Goal: Find specific page/section: Find specific page/section

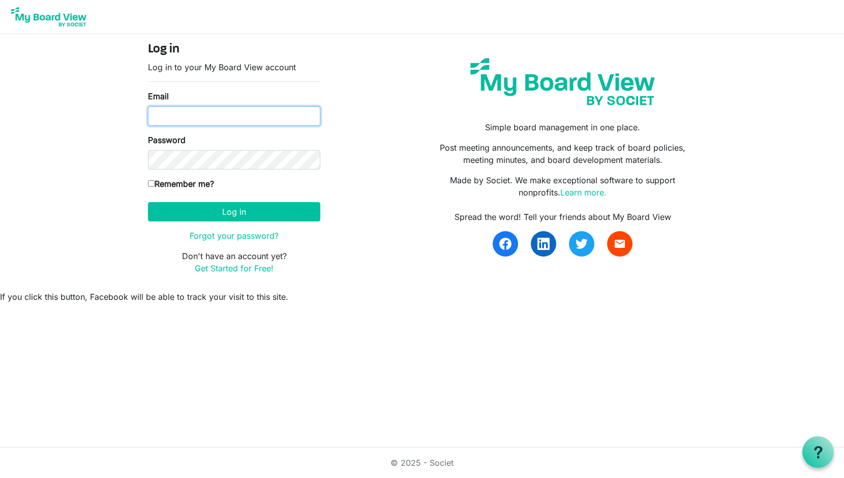
click at [227, 120] on input "Email" at bounding box center [234, 115] width 172 height 19
type input "thornleydj@aol.com"
click at [152, 185] on input "Remember me?" at bounding box center [151, 183] width 7 height 7
checkbox input "true"
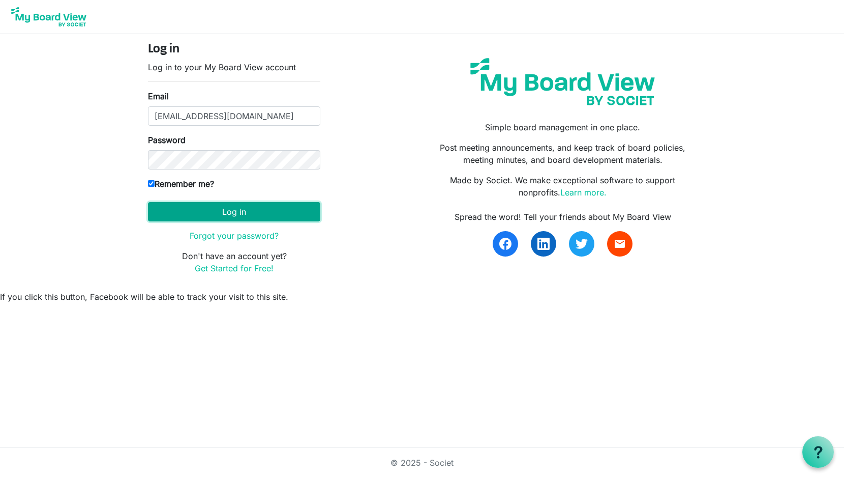
click at [252, 206] on button "Log in" at bounding box center [234, 211] width 172 height 19
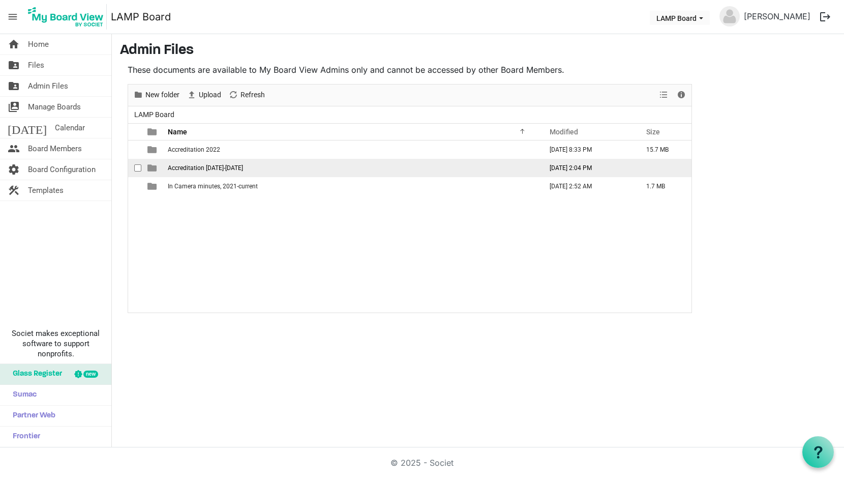
click at [188, 166] on span "Accreditation [DATE]-[DATE]" at bounding box center [205, 167] width 75 height 7
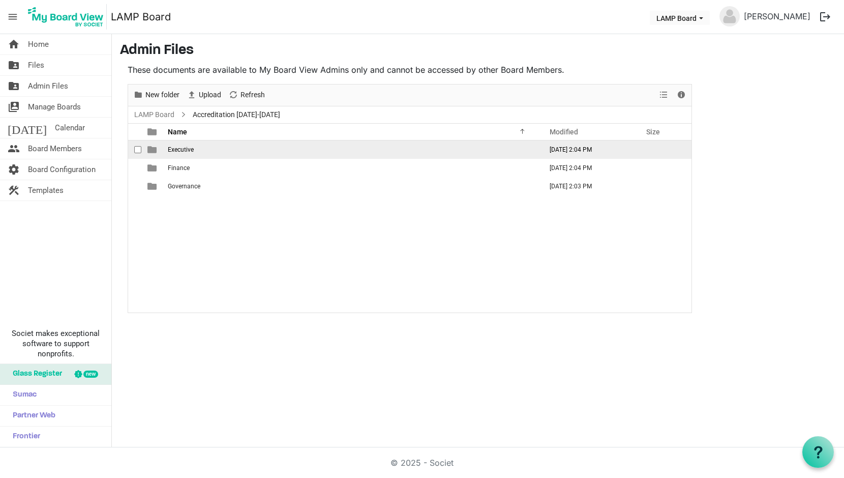
click at [180, 151] on span "Executive" at bounding box center [181, 149] width 26 height 7
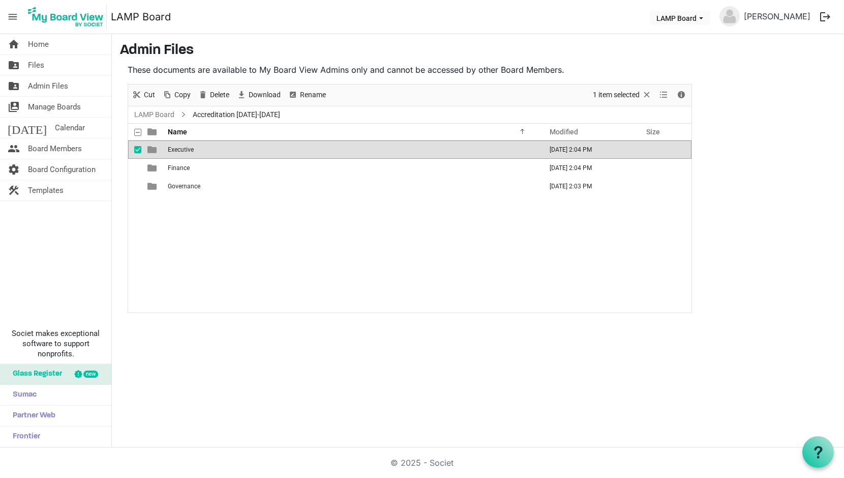
click at [180, 151] on span "Executive" at bounding box center [181, 149] width 26 height 7
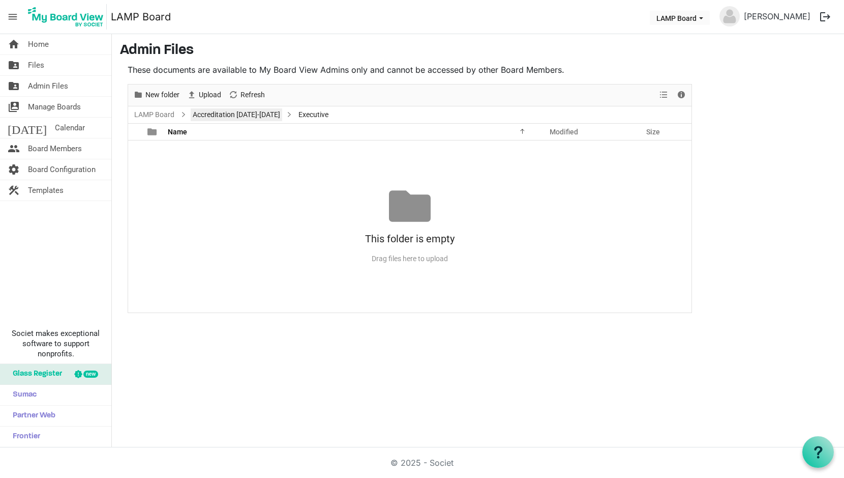
click at [226, 113] on link "Accreditation [DATE]-[DATE]" at bounding box center [237, 114] width 92 height 13
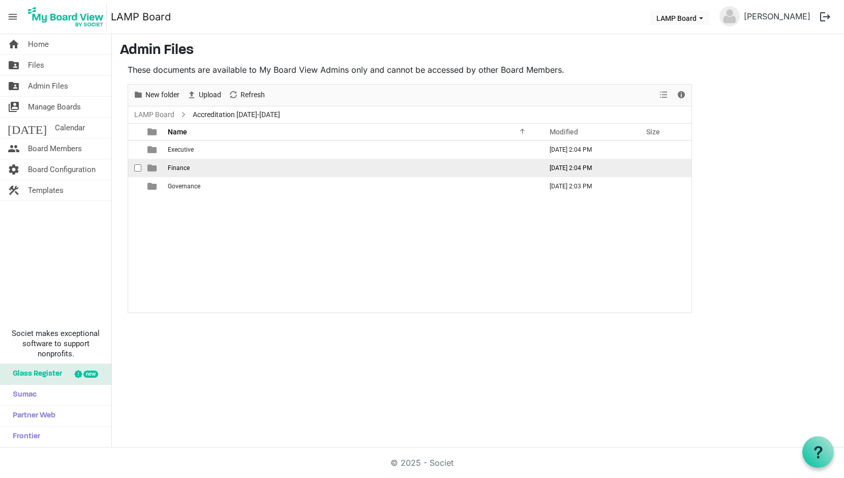
click at [171, 169] on span "Finance" at bounding box center [179, 167] width 22 height 7
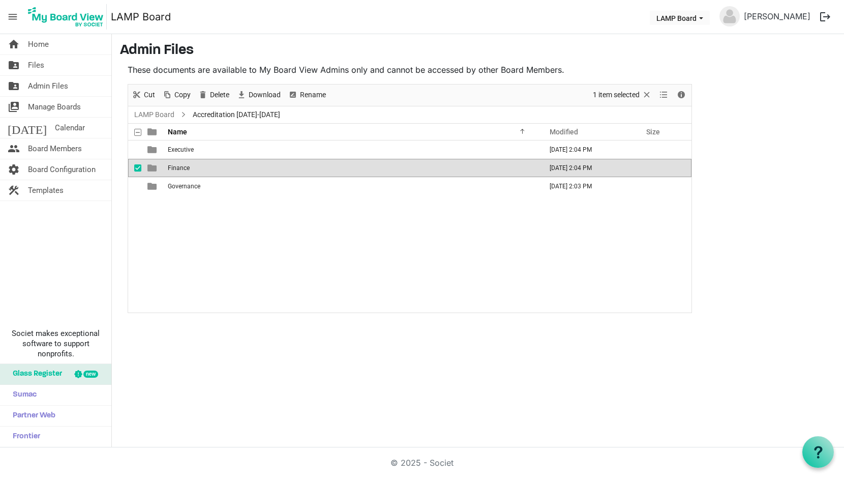
click at [171, 169] on span "Finance" at bounding box center [179, 167] width 22 height 7
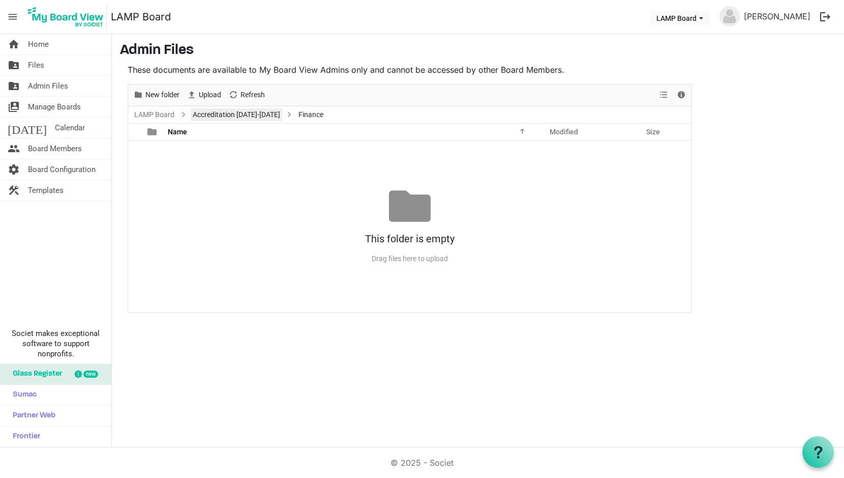
click at [239, 116] on link "Accreditation [DATE]-[DATE]" at bounding box center [237, 114] width 92 height 13
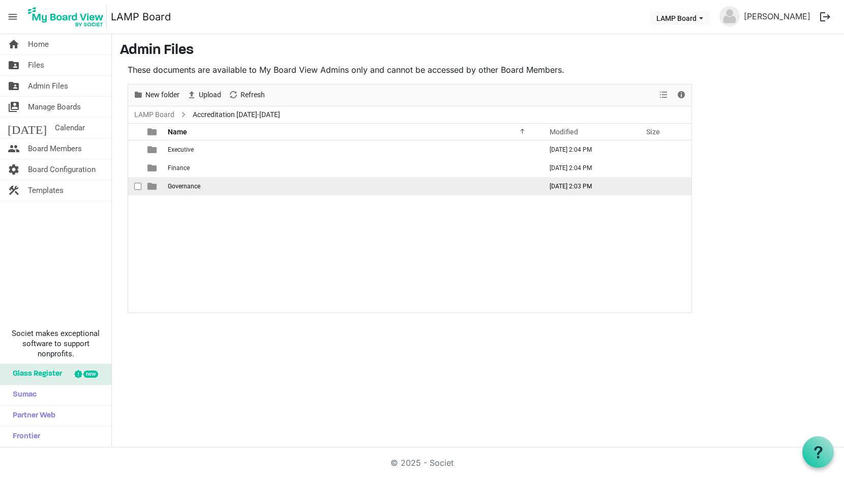
click at [189, 185] on span "Governance" at bounding box center [184, 186] width 33 height 7
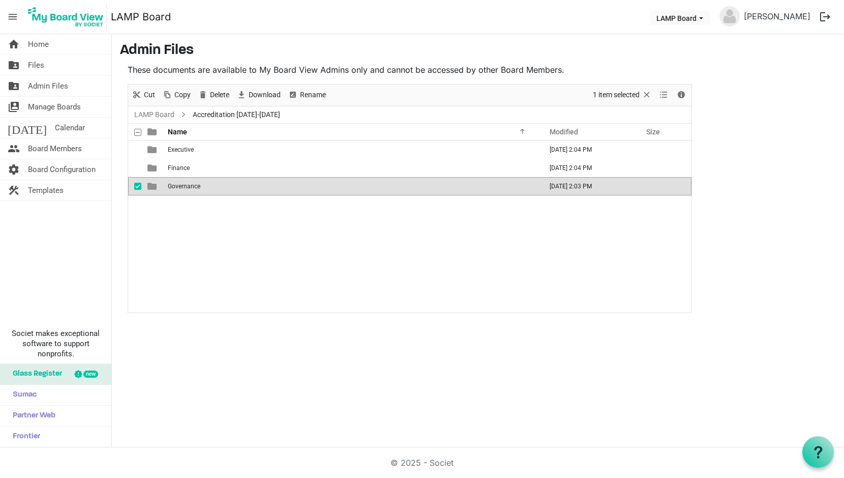
click at [189, 185] on span "Governance" at bounding box center [184, 186] width 33 height 7
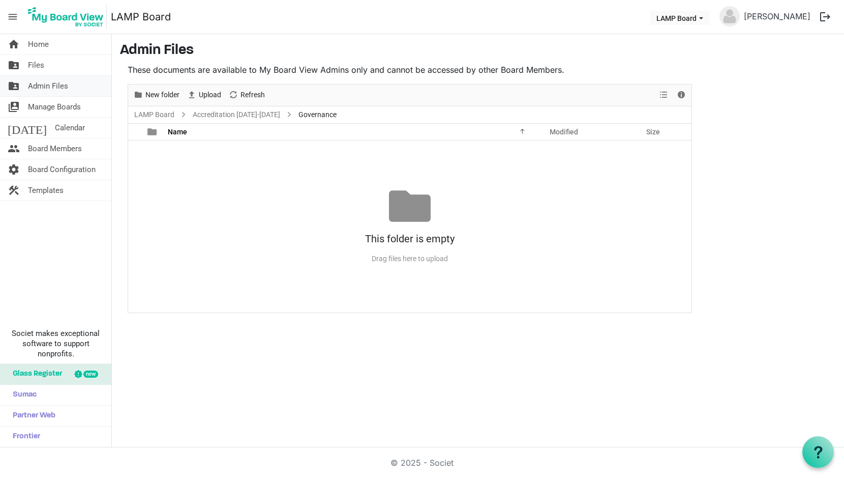
click at [45, 85] on span "Admin Files" at bounding box center [48, 86] width 40 height 20
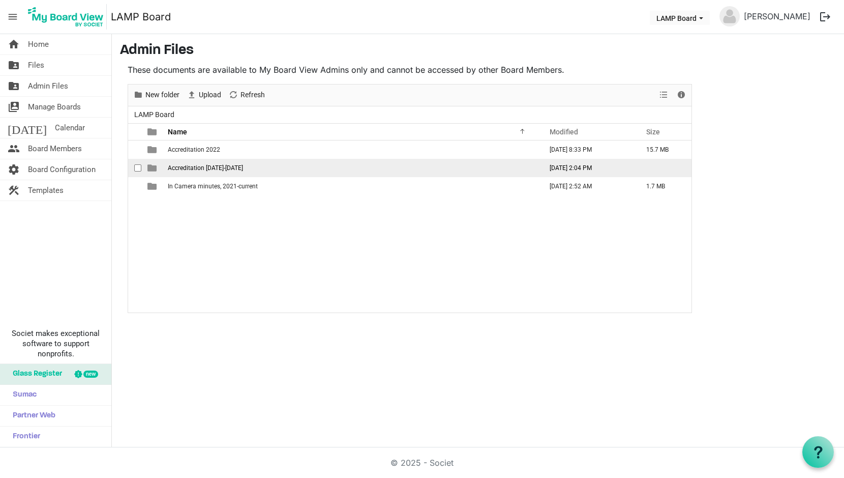
click at [187, 169] on span "Accreditation [DATE]-[DATE]" at bounding box center [205, 167] width 75 height 7
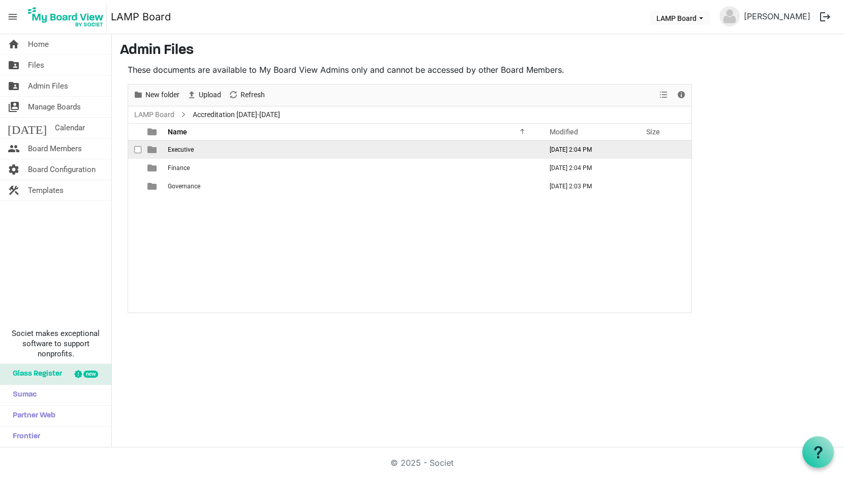
click at [182, 152] on span "Executive" at bounding box center [181, 149] width 26 height 7
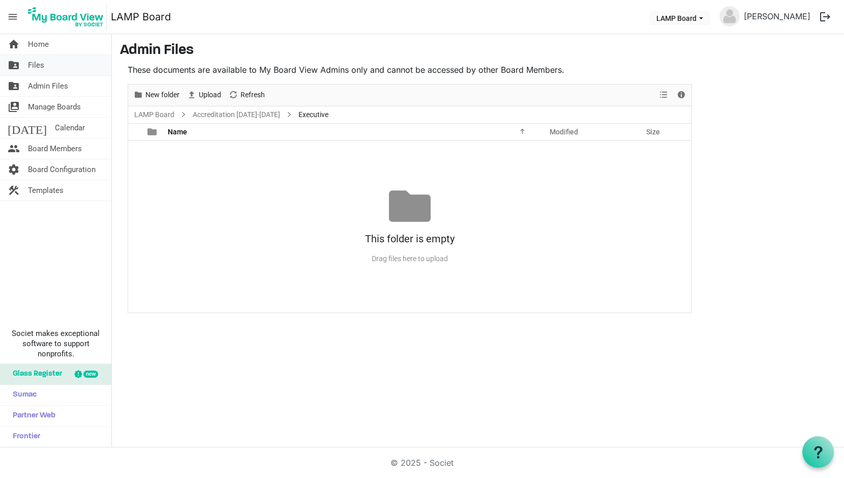
click at [37, 63] on span "Files" at bounding box center [36, 65] width 16 height 20
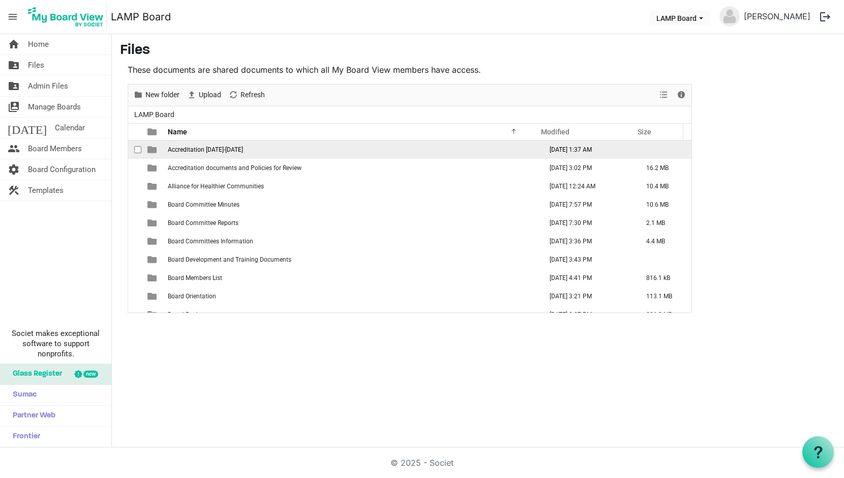
click at [183, 150] on span "Accreditation [DATE]-[DATE]" at bounding box center [205, 149] width 75 height 7
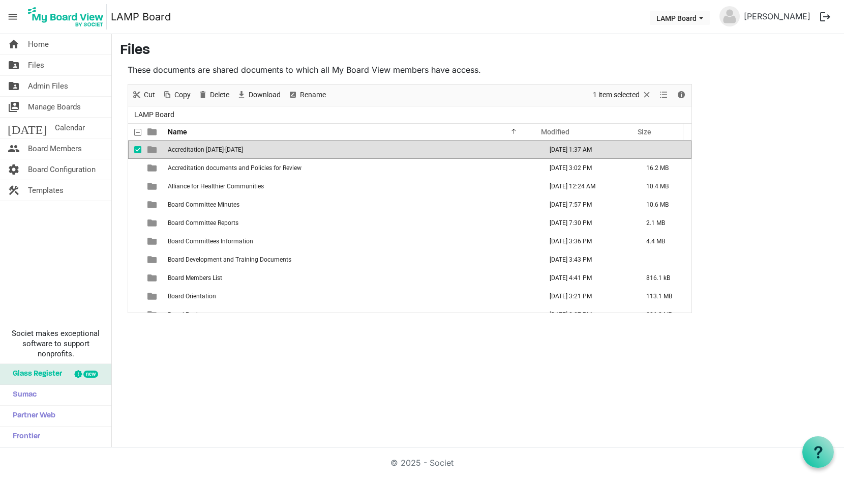
click at [183, 150] on span "Accreditation [DATE]-[DATE]" at bounding box center [205, 149] width 75 height 7
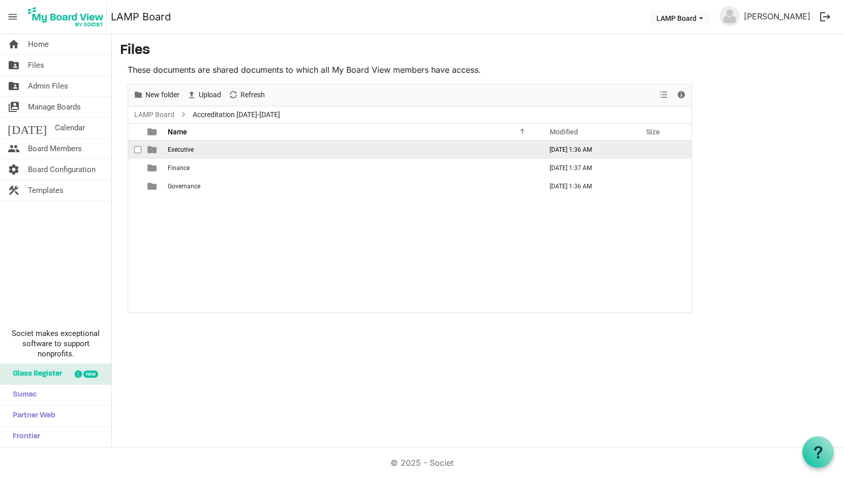
click at [181, 151] on span "Executive" at bounding box center [181, 149] width 26 height 7
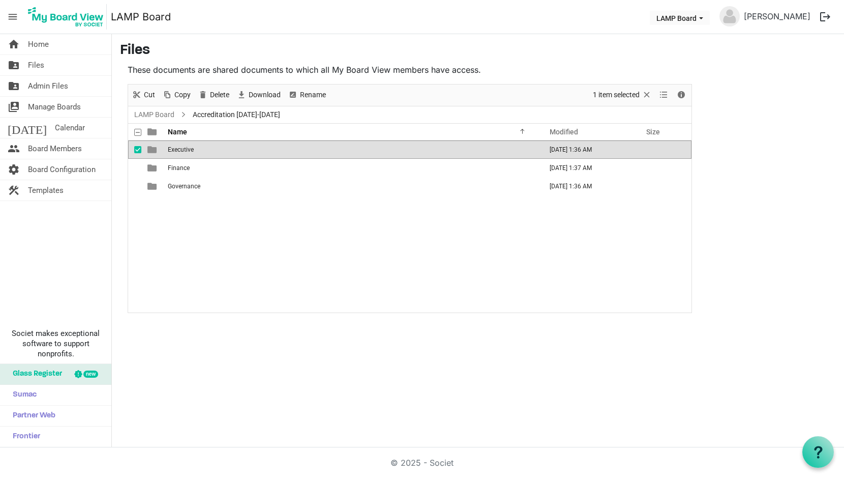
click at [181, 151] on span "Executive" at bounding box center [181, 149] width 26 height 7
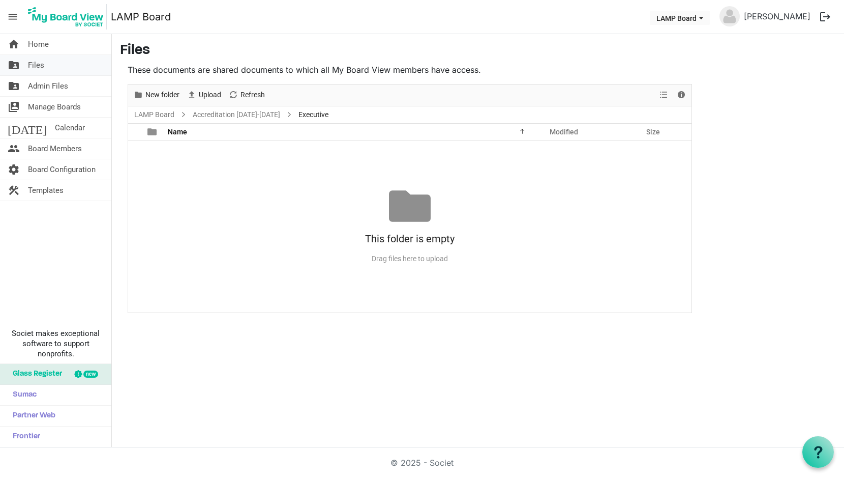
click at [36, 63] on span "Files" at bounding box center [36, 65] width 16 height 20
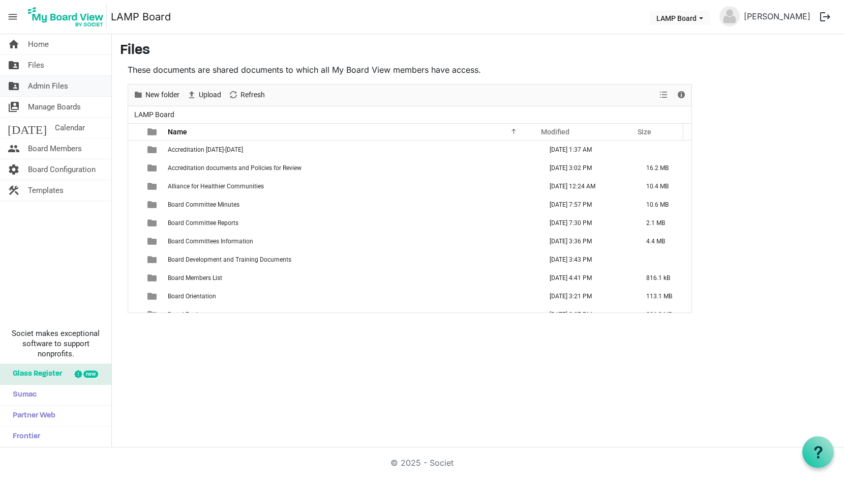
click at [56, 83] on span "Admin Files" at bounding box center [48, 86] width 40 height 20
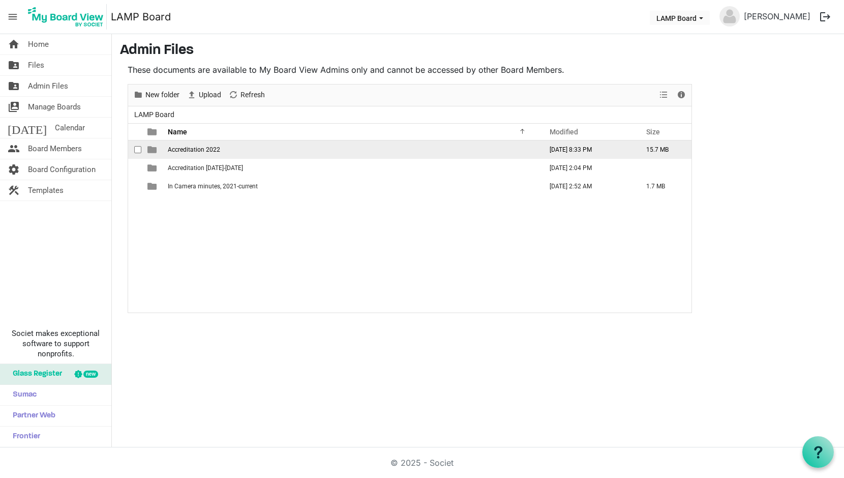
click at [185, 149] on span "Accreditation 2022" at bounding box center [194, 149] width 52 height 7
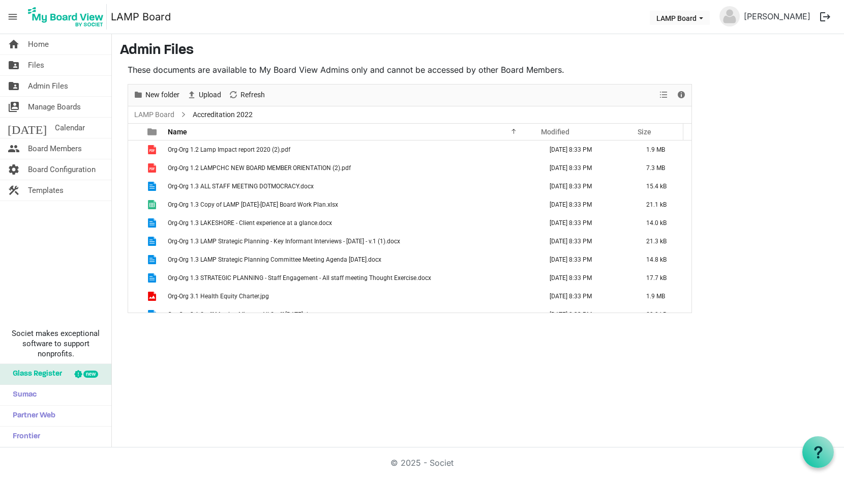
drag, startPoint x: 692, startPoint y: 163, endPoint x: 691, endPoint y: 261, distance: 97.7
click at [691, 261] on div "New folder Upload Cut Copy Paste Delete Download Rename Sort by Refresh 1 item …" at bounding box center [410, 198] width 565 height 229
click at [45, 85] on span "Admin Files" at bounding box center [48, 86] width 40 height 20
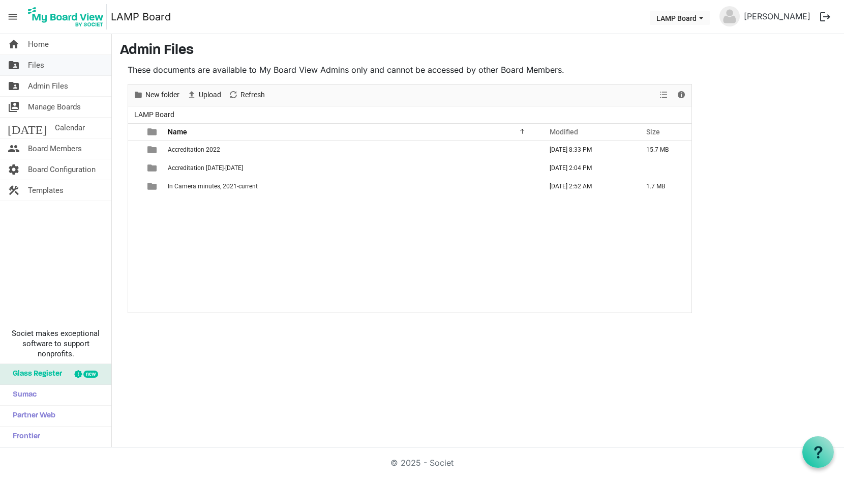
click at [42, 63] on span "Files" at bounding box center [36, 65] width 16 height 20
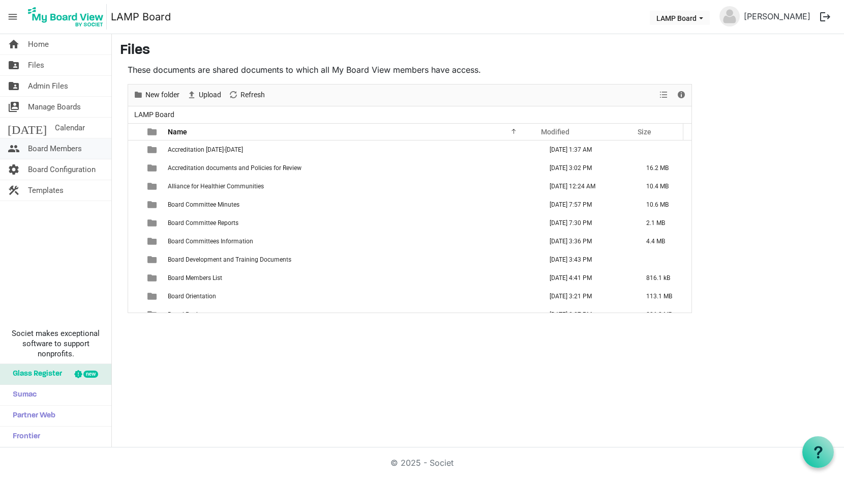
click at [44, 150] on span "Board Members" at bounding box center [55, 148] width 54 height 20
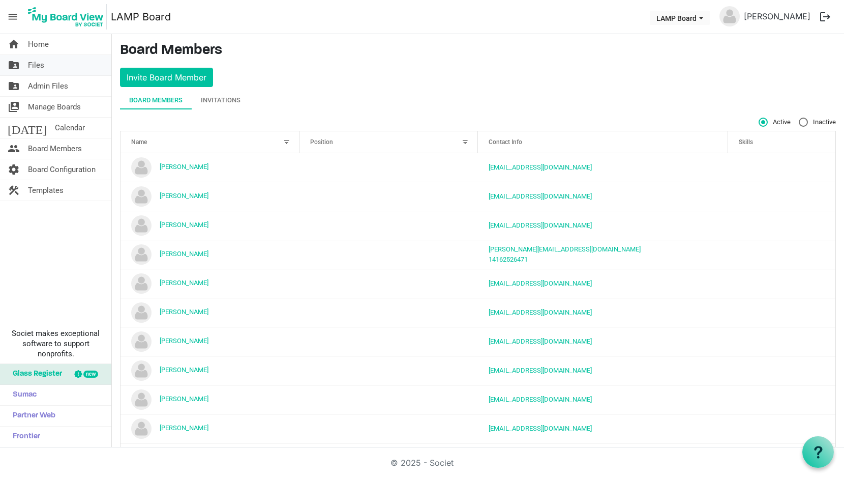
click at [33, 65] on span "Files" at bounding box center [36, 65] width 16 height 20
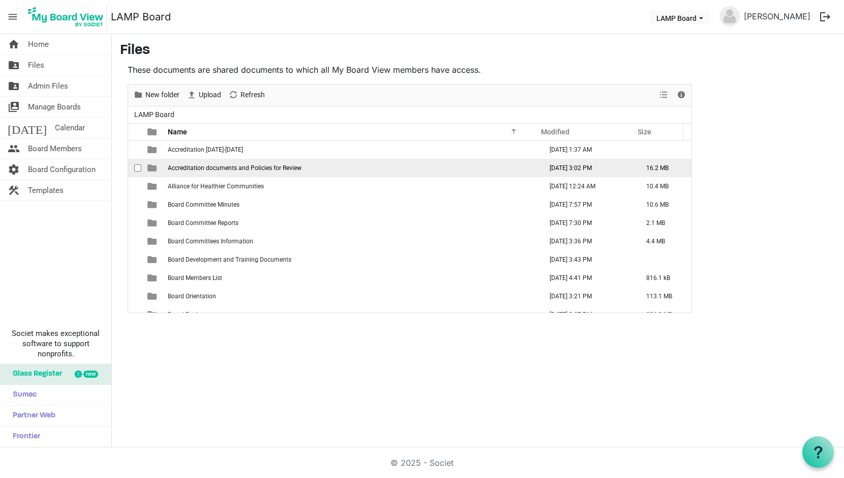
click at [200, 168] on span "Accreditation documents and Policies for Review" at bounding box center [235, 167] width 134 height 7
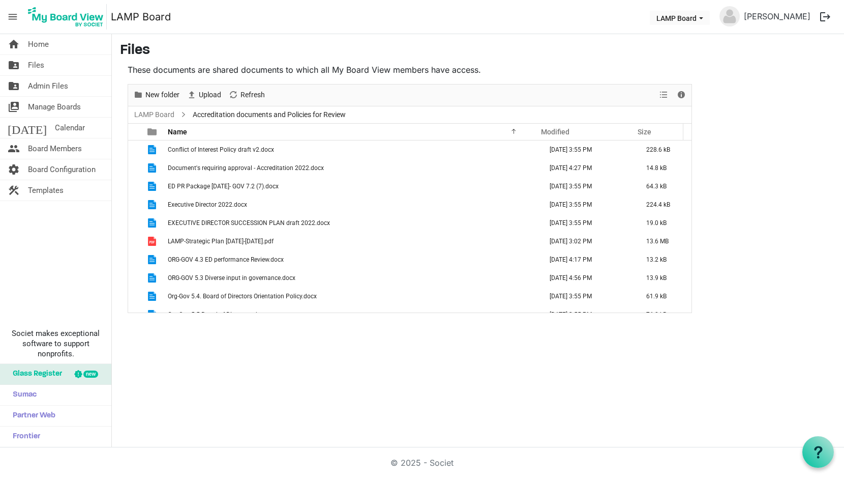
scroll to position [48, 0]
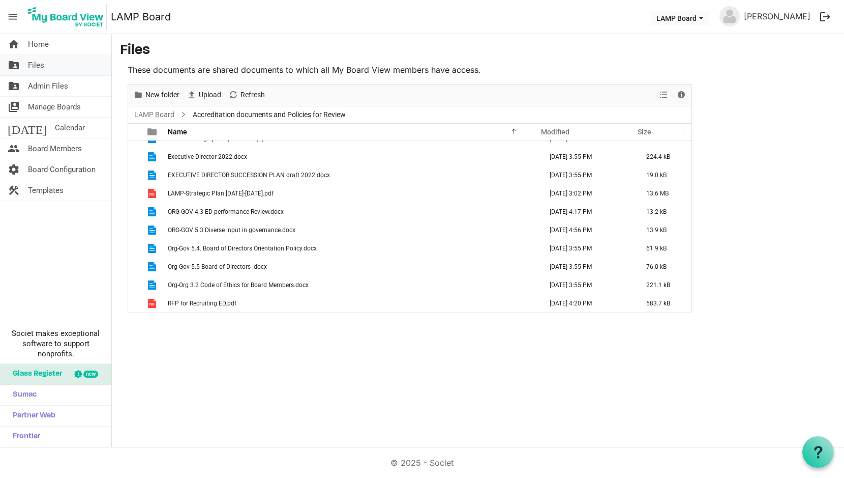
click at [36, 62] on span "Files" at bounding box center [36, 65] width 16 height 20
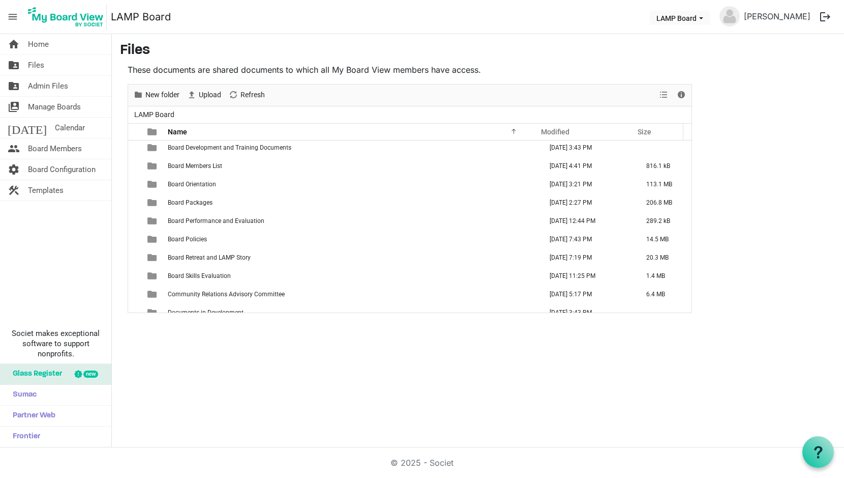
scroll to position [116, 0]
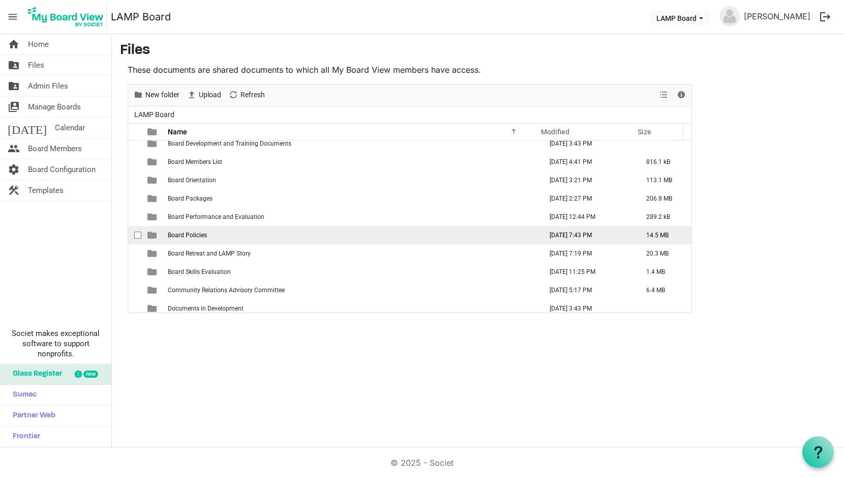
click at [190, 237] on span "Board Policies" at bounding box center [187, 234] width 39 height 7
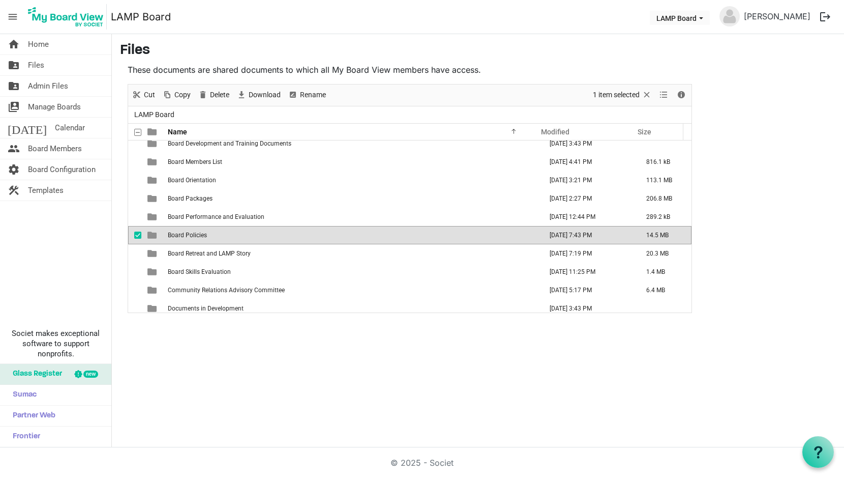
click at [190, 237] on span "Board Policies" at bounding box center [187, 234] width 39 height 7
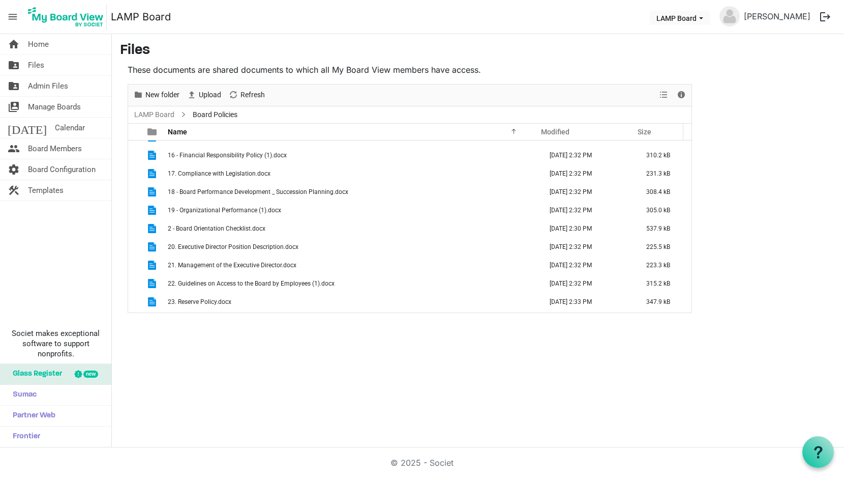
scroll to position [0, 0]
